Goal: Find specific page/section: Find specific page/section

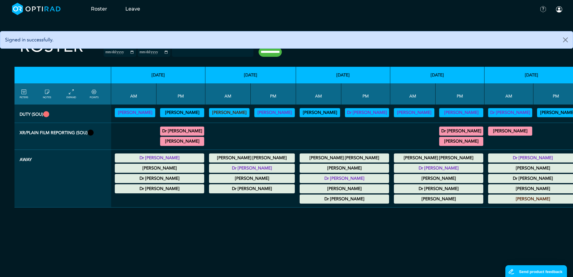
click at [28, 97] on link "FILTERS" at bounding box center [24, 93] width 8 height 11
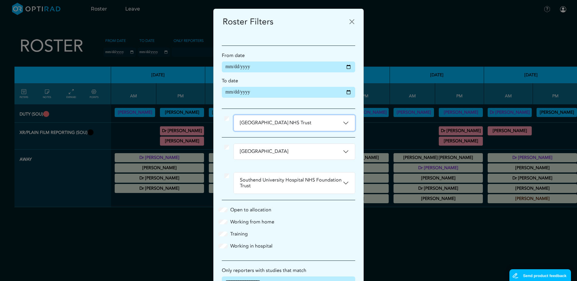
click at [320, 119] on button "[GEOGRAPHIC_DATA] NHS Trust" at bounding box center [294, 123] width 121 height 16
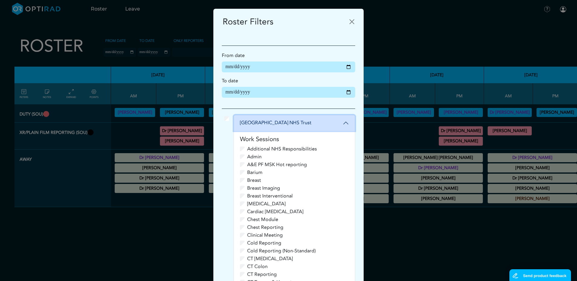
scroll to position [60, 0]
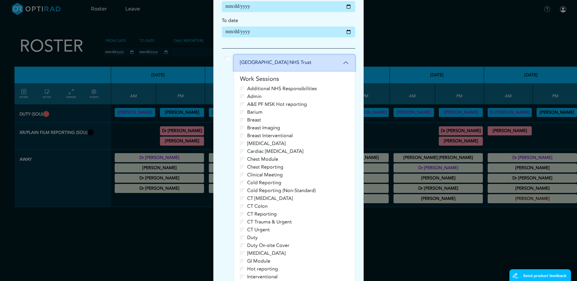
click at [316, 68] on button "[GEOGRAPHIC_DATA] NHS Trust" at bounding box center [294, 63] width 121 height 16
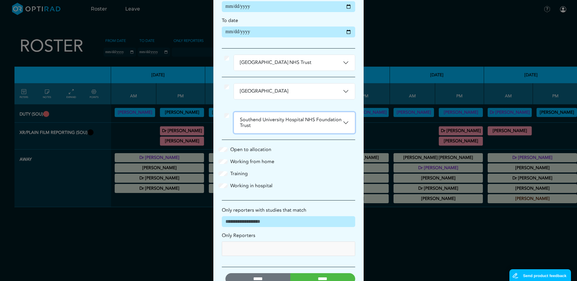
click at [322, 119] on button "Southend University Hospital NHS Foundation Trust" at bounding box center [294, 122] width 121 height 21
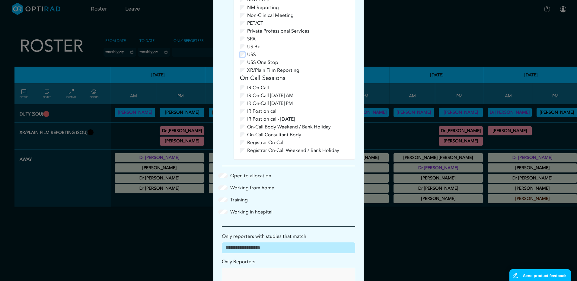
scroll to position [362, 0]
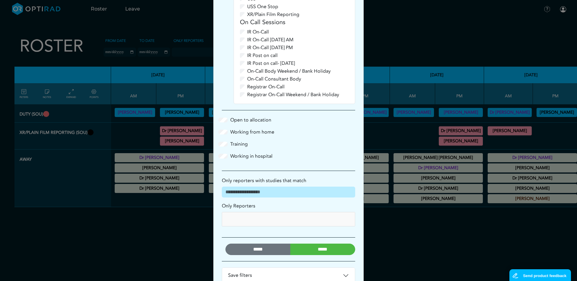
click at [310, 251] on input "*****" at bounding box center [322, 249] width 65 height 11
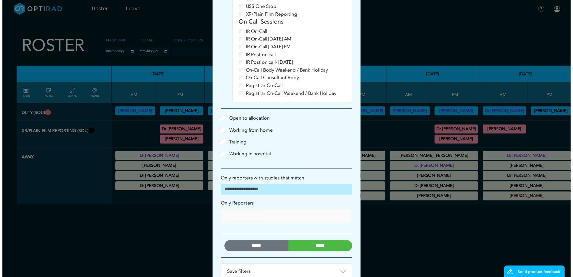
scroll to position [0, 0]
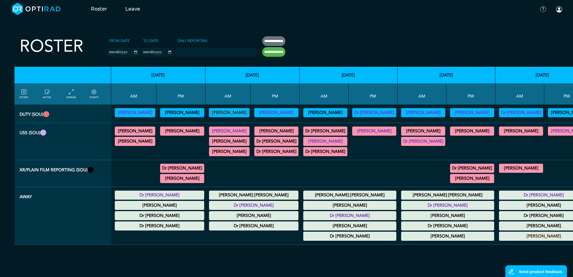
click at [346, 142] on summary "[PERSON_NAME]" at bounding box center [325, 141] width 42 height 7
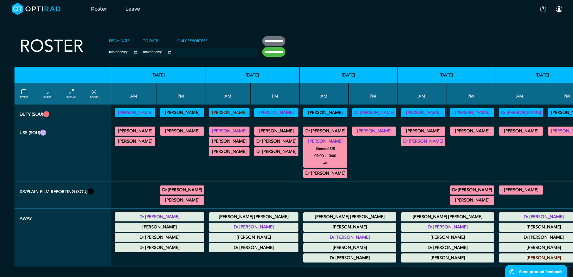
click at [339, 141] on summary "[PERSON_NAME]" at bounding box center [325, 141] width 42 height 7
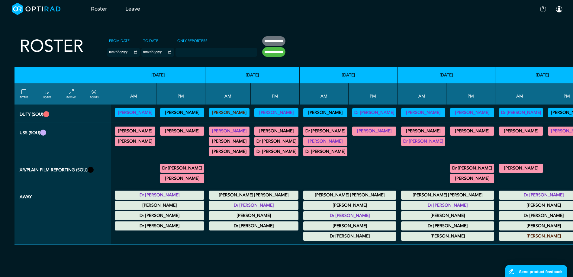
click at [27, 94] on link "FILTERS" at bounding box center [24, 93] width 8 height 11
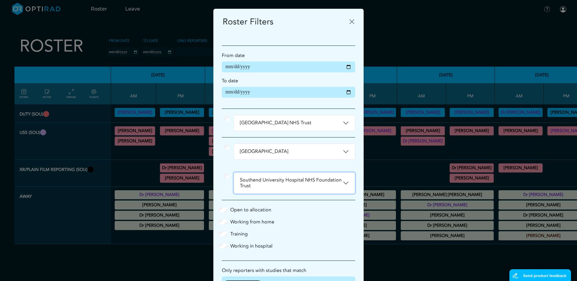
click at [295, 186] on button "Southend University Hospital NHS Foundation Trust" at bounding box center [294, 183] width 121 height 21
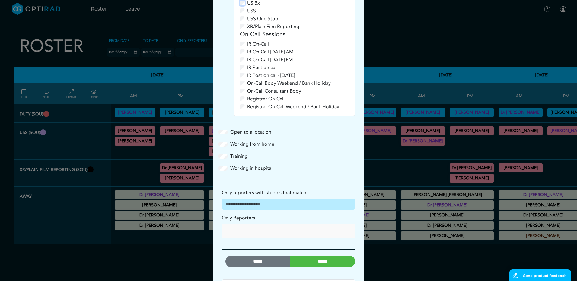
scroll to position [379, 0]
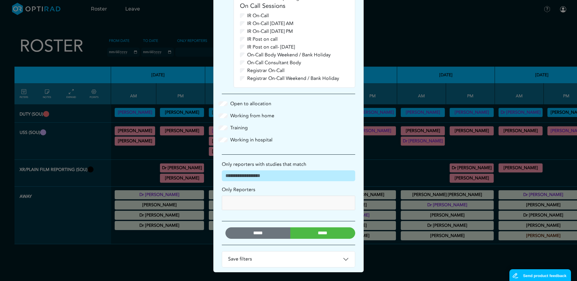
click at [324, 232] on input "*****" at bounding box center [322, 233] width 65 height 11
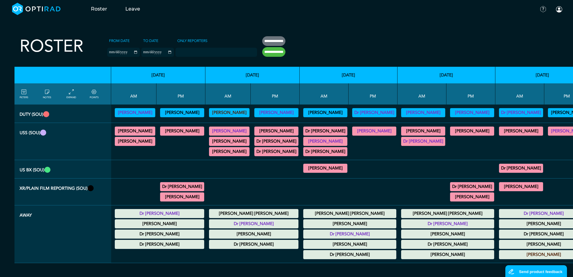
click at [25, 93] on icon at bounding box center [23, 92] width 5 height 7
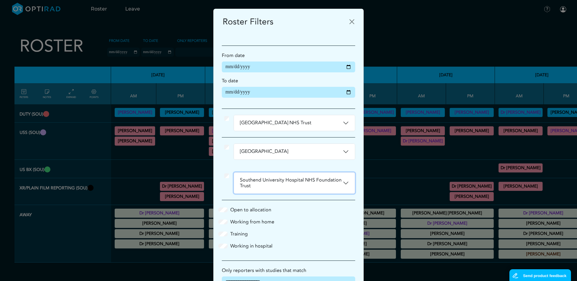
click at [299, 179] on button "Southend University Hospital NHS Foundation Trust" at bounding box center [294, 183] width 121 height 21
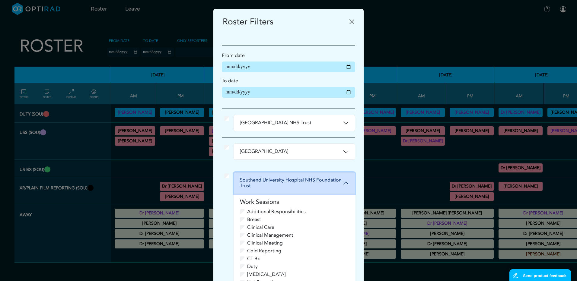
scroll to position [181, 0]
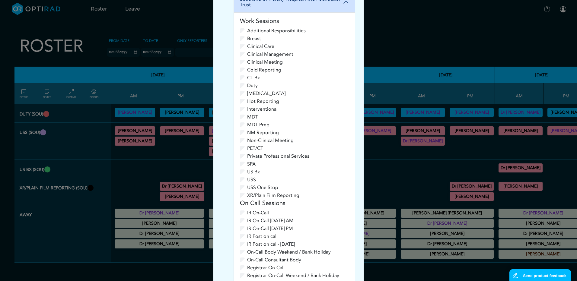
click at [240, 177] on div "USS" at bounding box center [294, 179] width 109 height 7
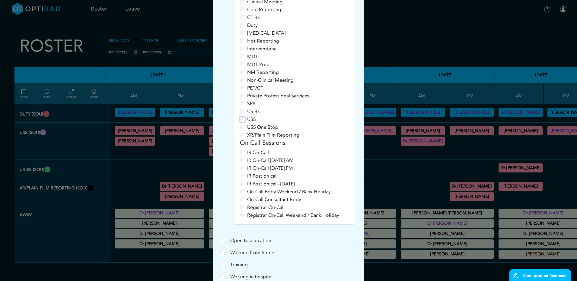
scroll to position [379, 0]
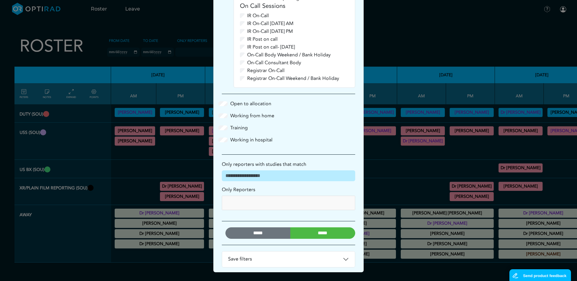
click at [325, 232] on input "*****" at bounding box center [322, 233] width 65 height 11
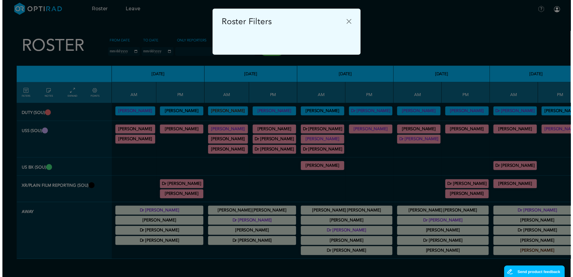
scroll to position [0, 0]
